Goal: Transaction & Acquisition: Purchase product/service

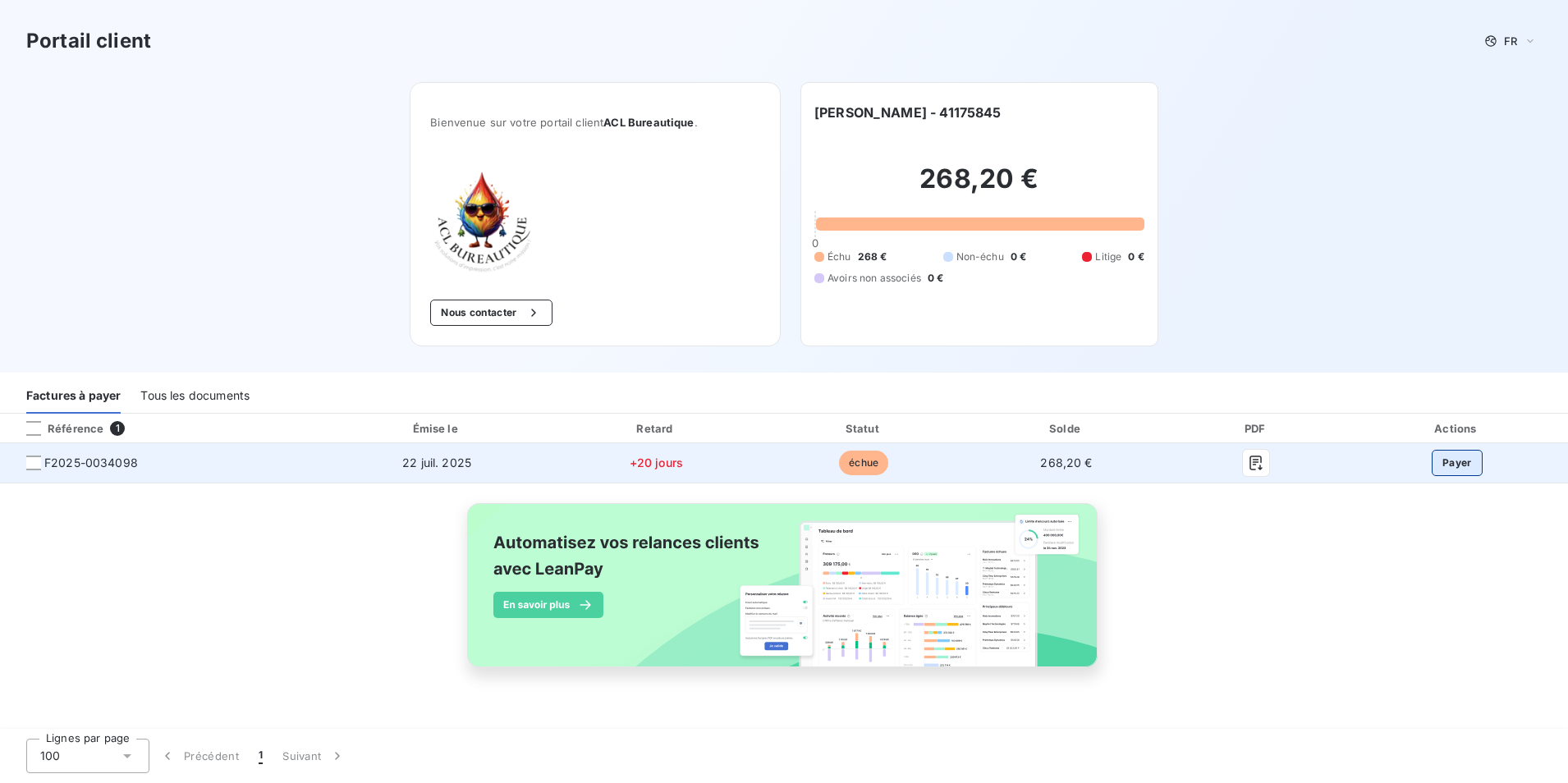
click at [1474, 458] on button "Payer" at bounding box center [1457, 463] width 51 height 26
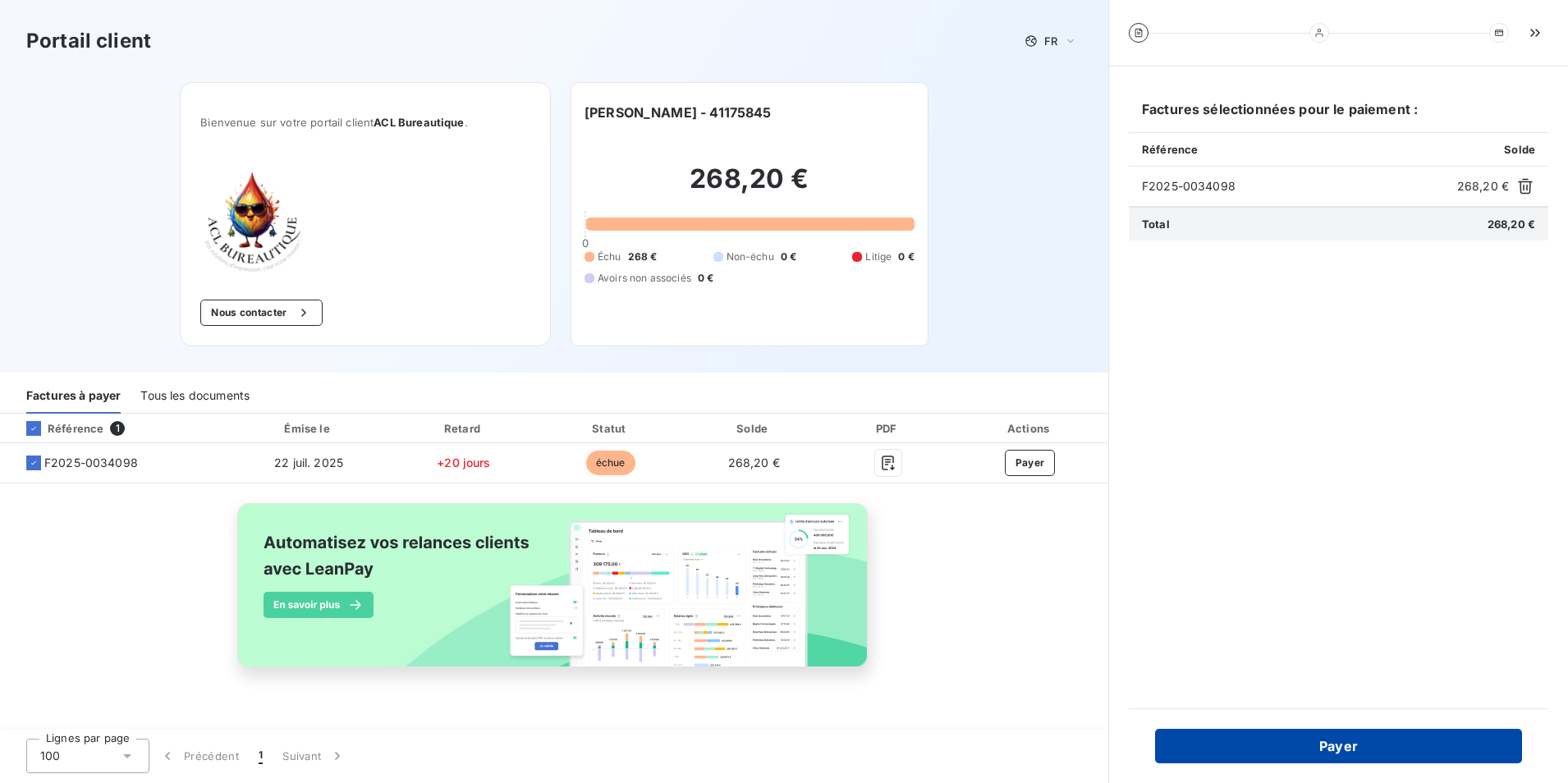
click at [1419, 741] on button "Payer" at bounding box center [1339, 746] width 367 height 35
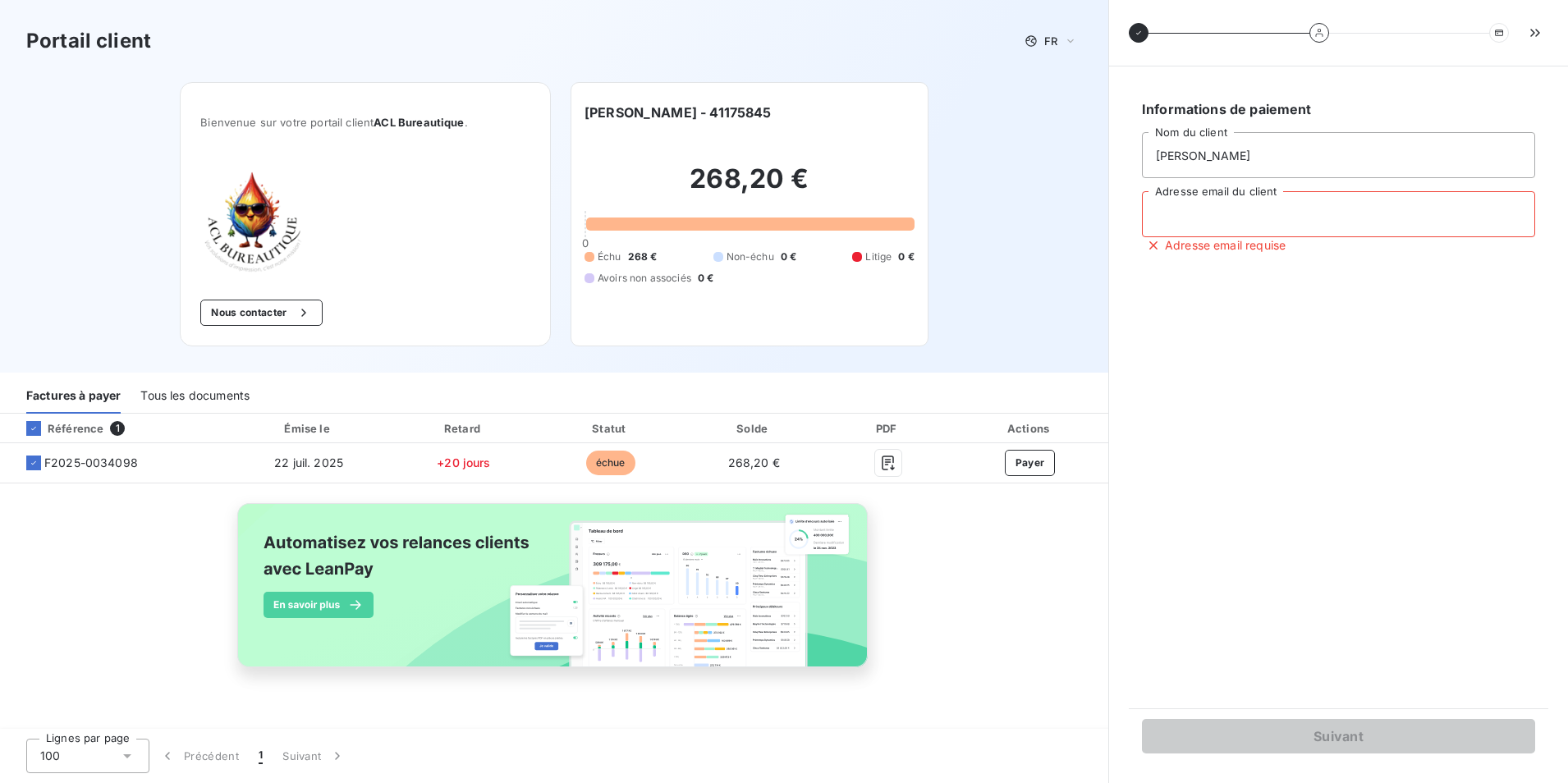
click at [1275, 231] on input "Adresse email du client" at bounding box center [1339, 214] width 394 height 46
type input "[EMAIL_ADDRESS][DOMAIN_NAME]"
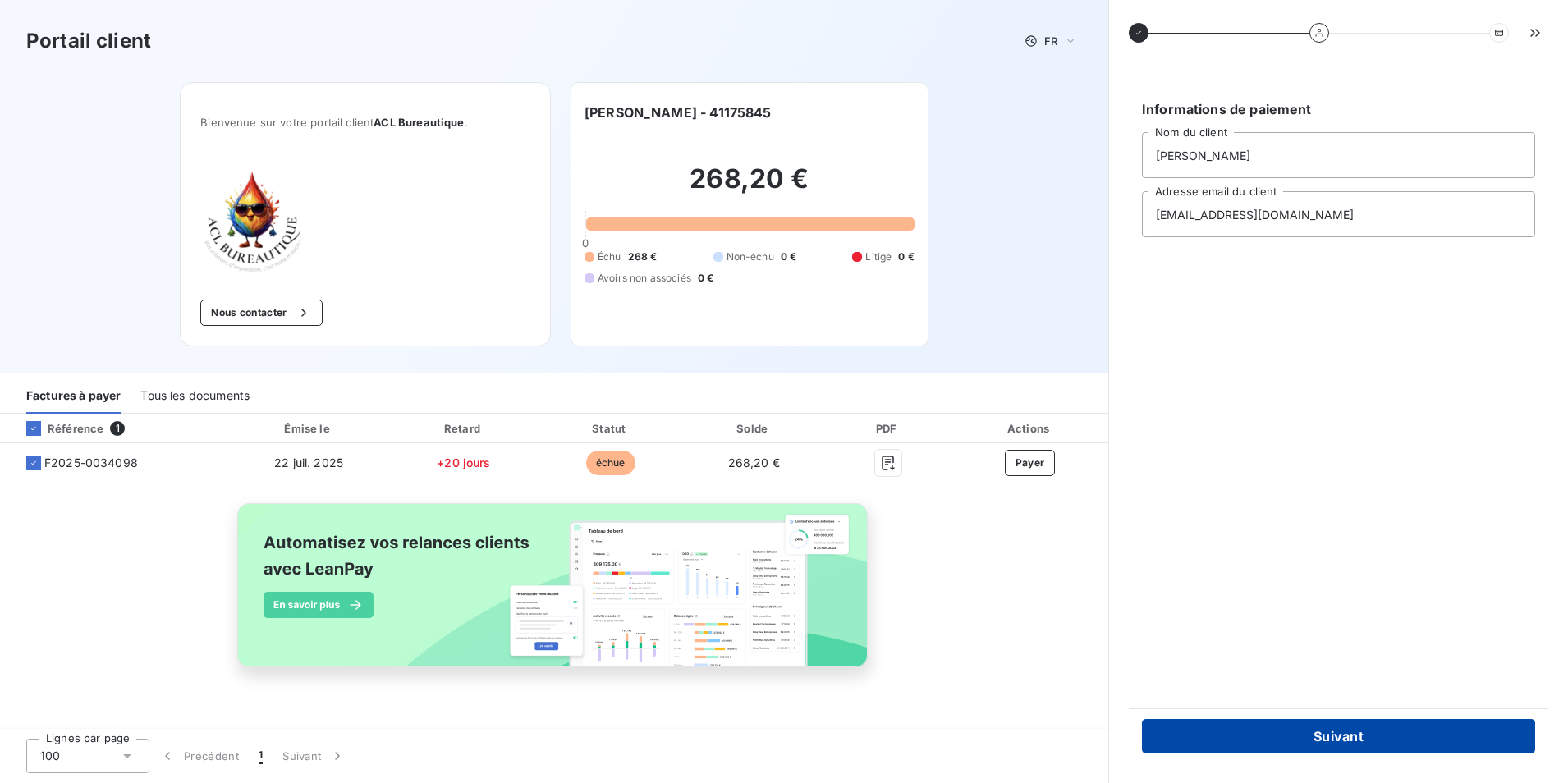
click at [1299, 736] on button "Suivant" at bounding box center [1339, 736] width 394 height 35
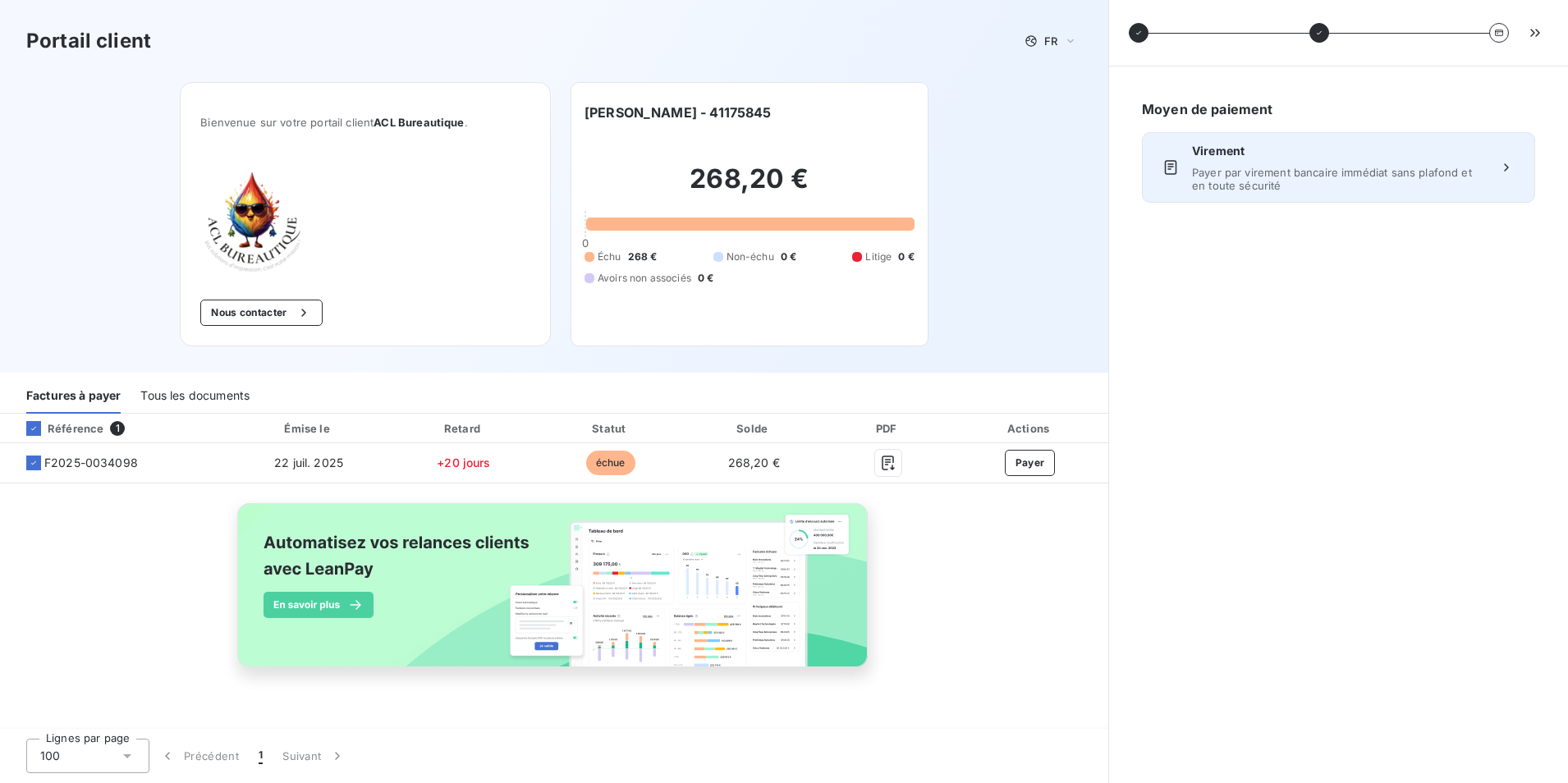
click at [1403, 164] on div "Virement Payer par virement bancaire immédiat sans plafond et en toute sécurité" at bounding box center [1339, 168] width 293 height 49
